Goal: Find specific page/section: Find specific page/section

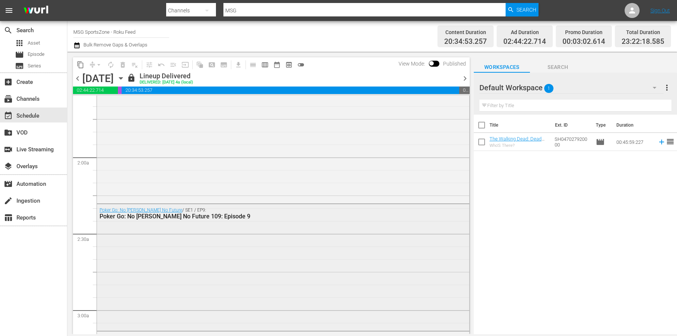
scroll to position [252, 0]
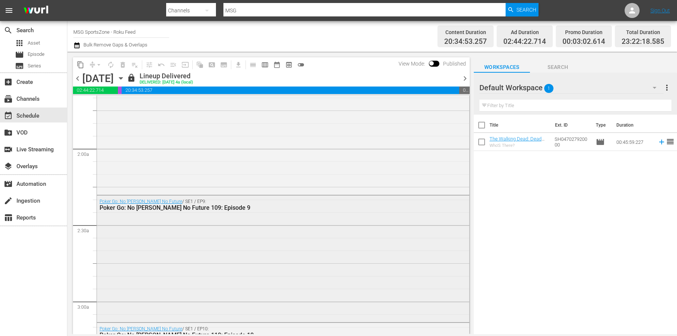
click at [251, 228] on div "Poker Go: No [PERSON_NAME] No Future / SE1 / EP9: Poker Go: No [PERSON_NAME] No…" at bounding box center [283, 257] width 372 height 125
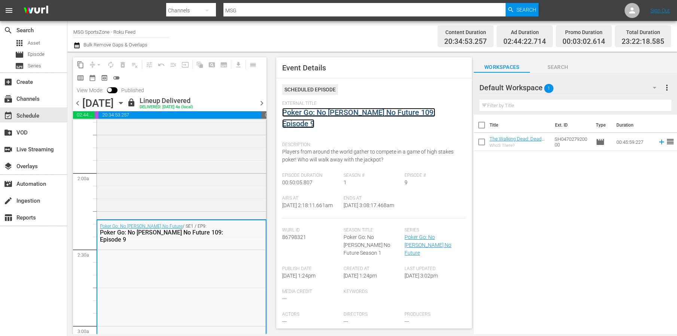
click at [359, 113] on link "Poker Go: No [PERSON_NAME] No Future 109: Episode 9" at bounding box center [358, 118] width 153 height 20
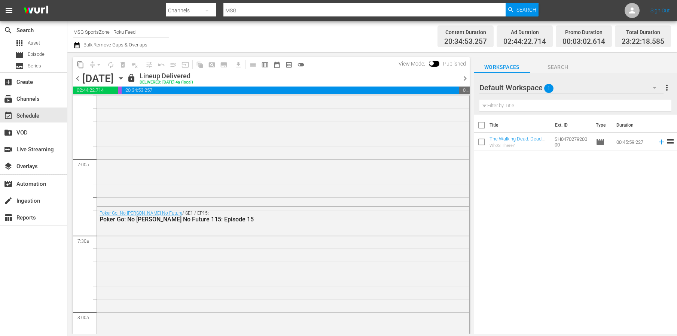
scroll to position [1508, 0]
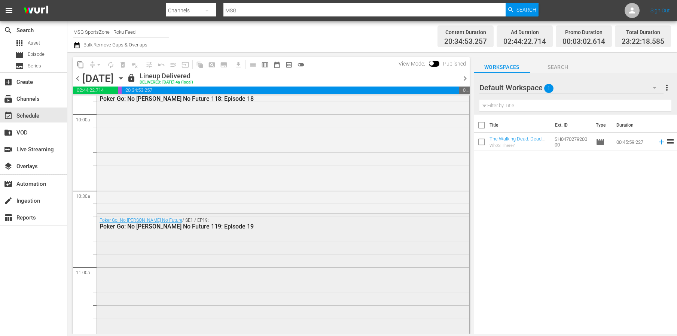
click at [326, 262] on div "Poker Go: No [PERSON_NAME] No Future / SE1 / EP19: Poker Go: No [PERSON_NAME] N…" at bounding box center [283, 276] width 372 height 125
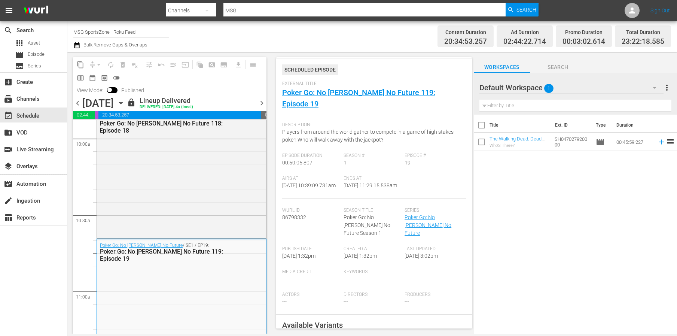
scroll to position [0, 0]
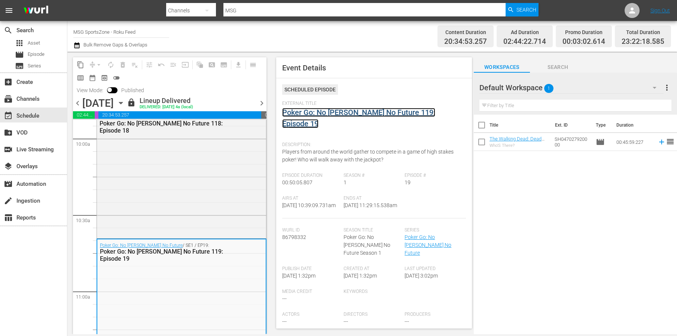
click at [367, 110] on link "Poker Go: No [PERSON_NAME] No Future 119: Episode 19" at bounding box center [358, 118] width 153 height 20
